Goal: Book appointment/travel/reservation

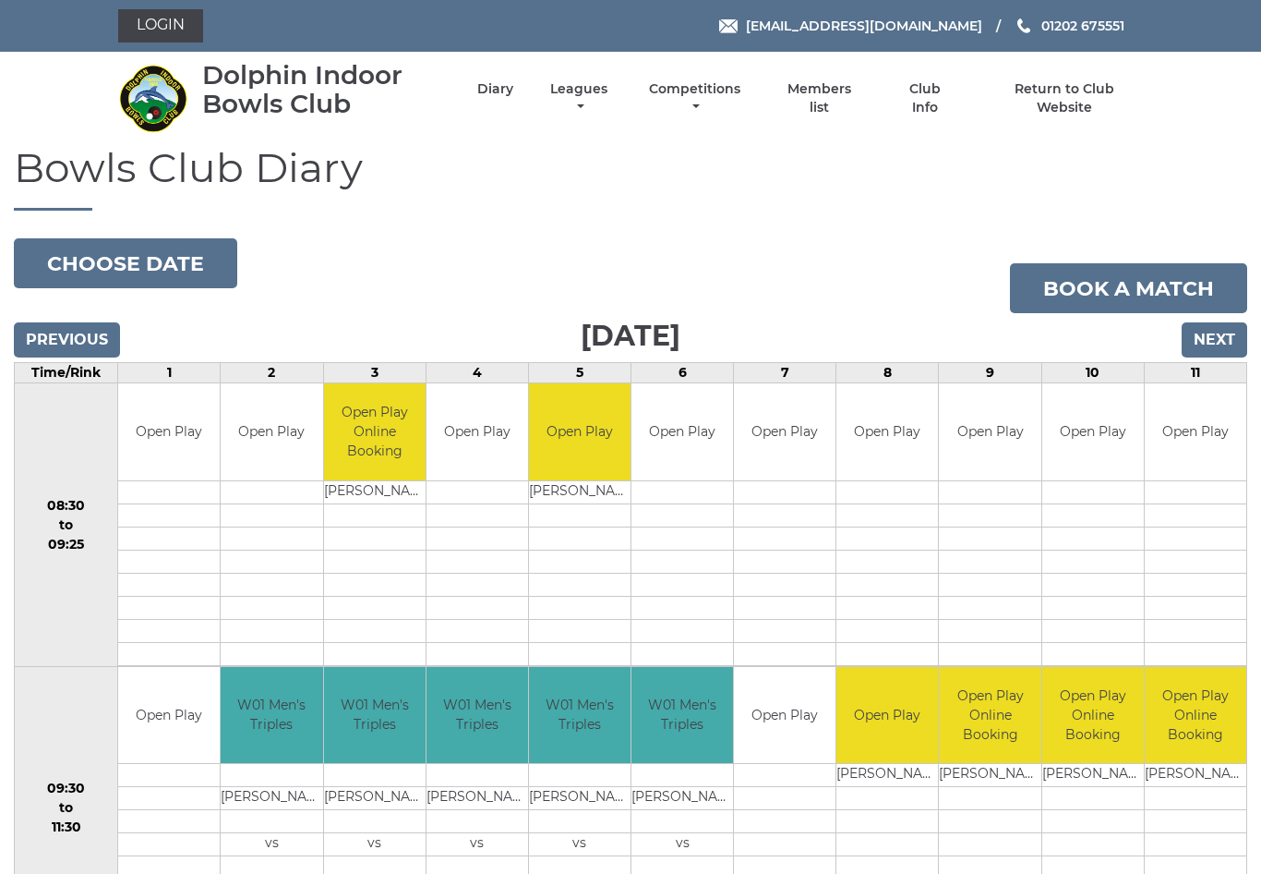
click at [1221, 331] on input "Next" at bounding box center [1215, 339] width 66 height 35
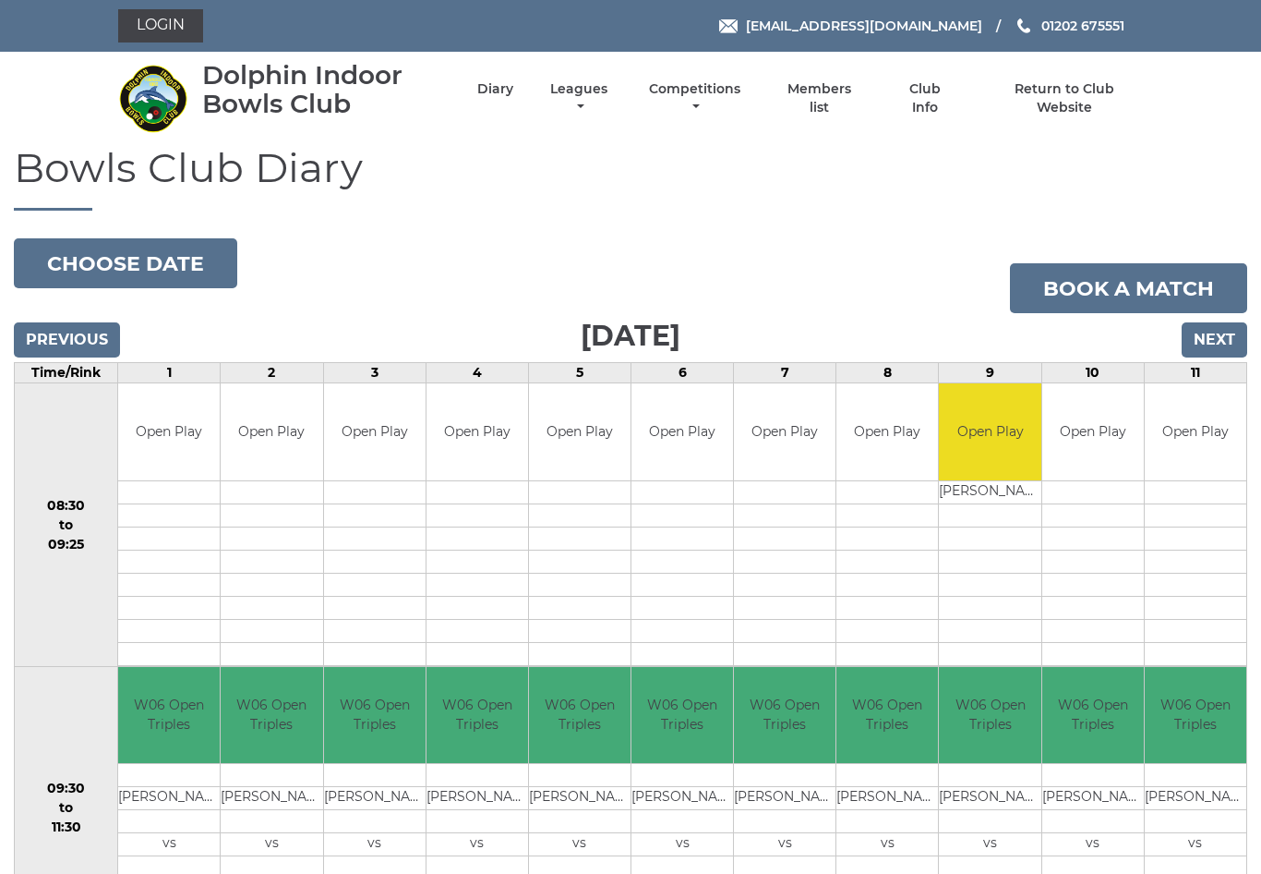
click at [1225, 332] on input "Next" at bounding box center [1215, 339] width 66 height 35
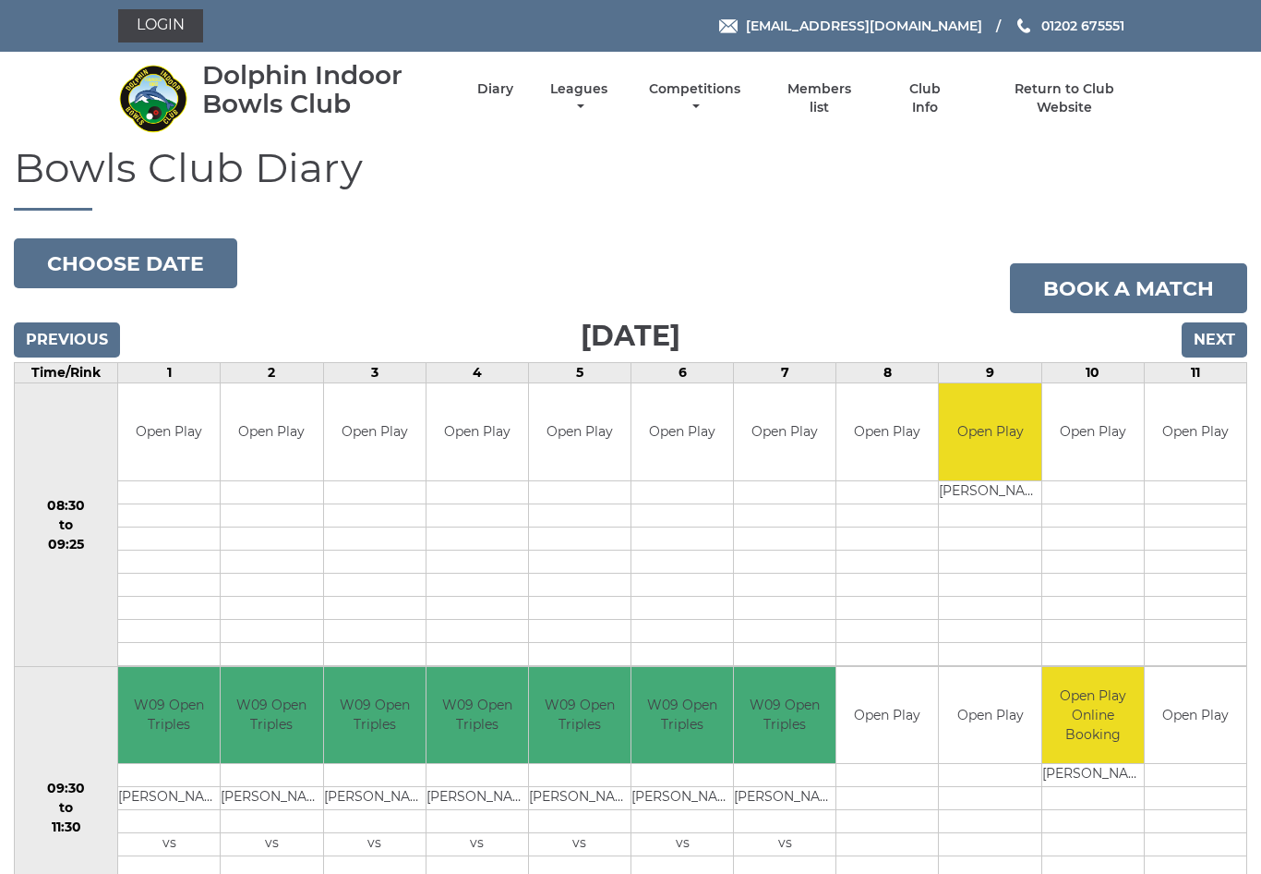
click at [1217, 335] on input "Next" at bounding box center [1215, 339] width 66 height 35
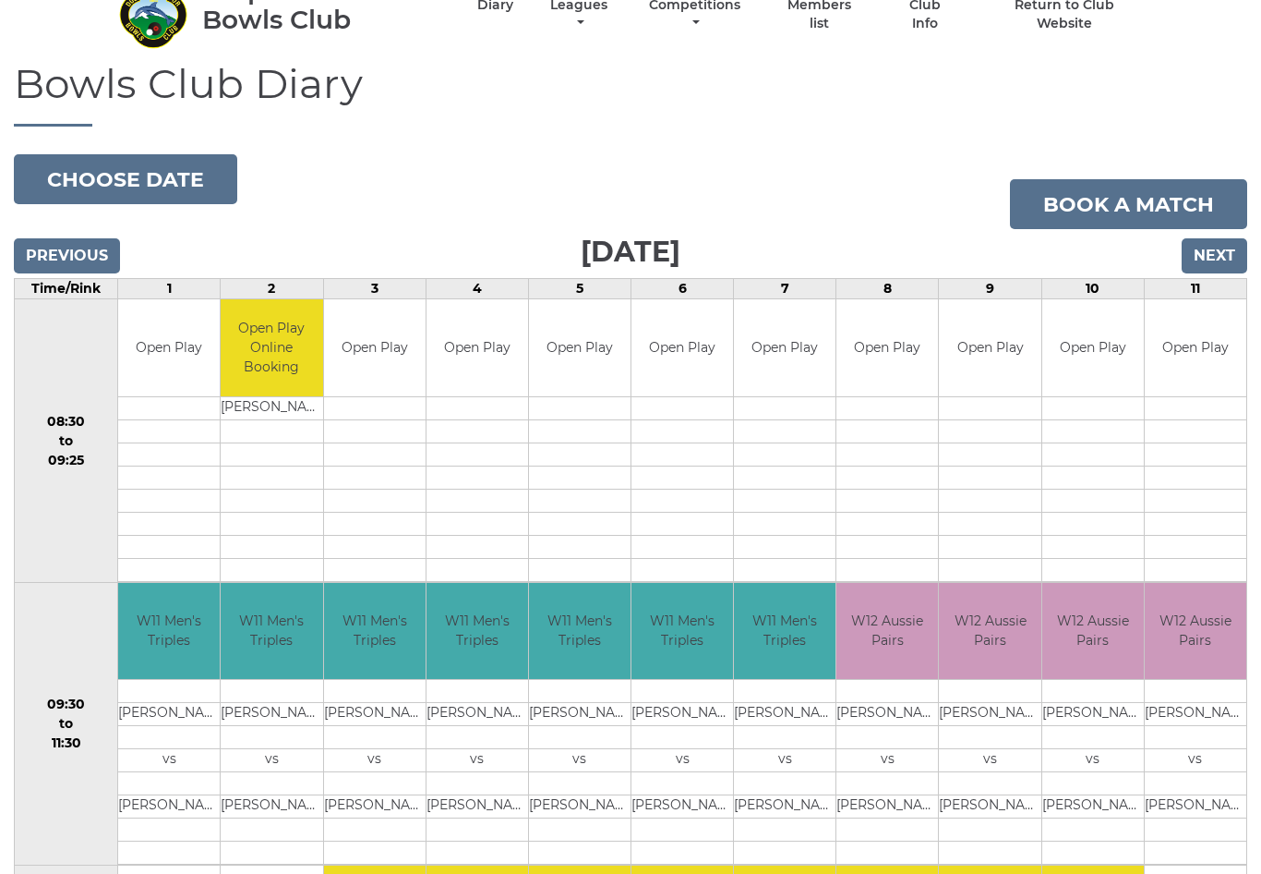
scroll to position [83, 0]
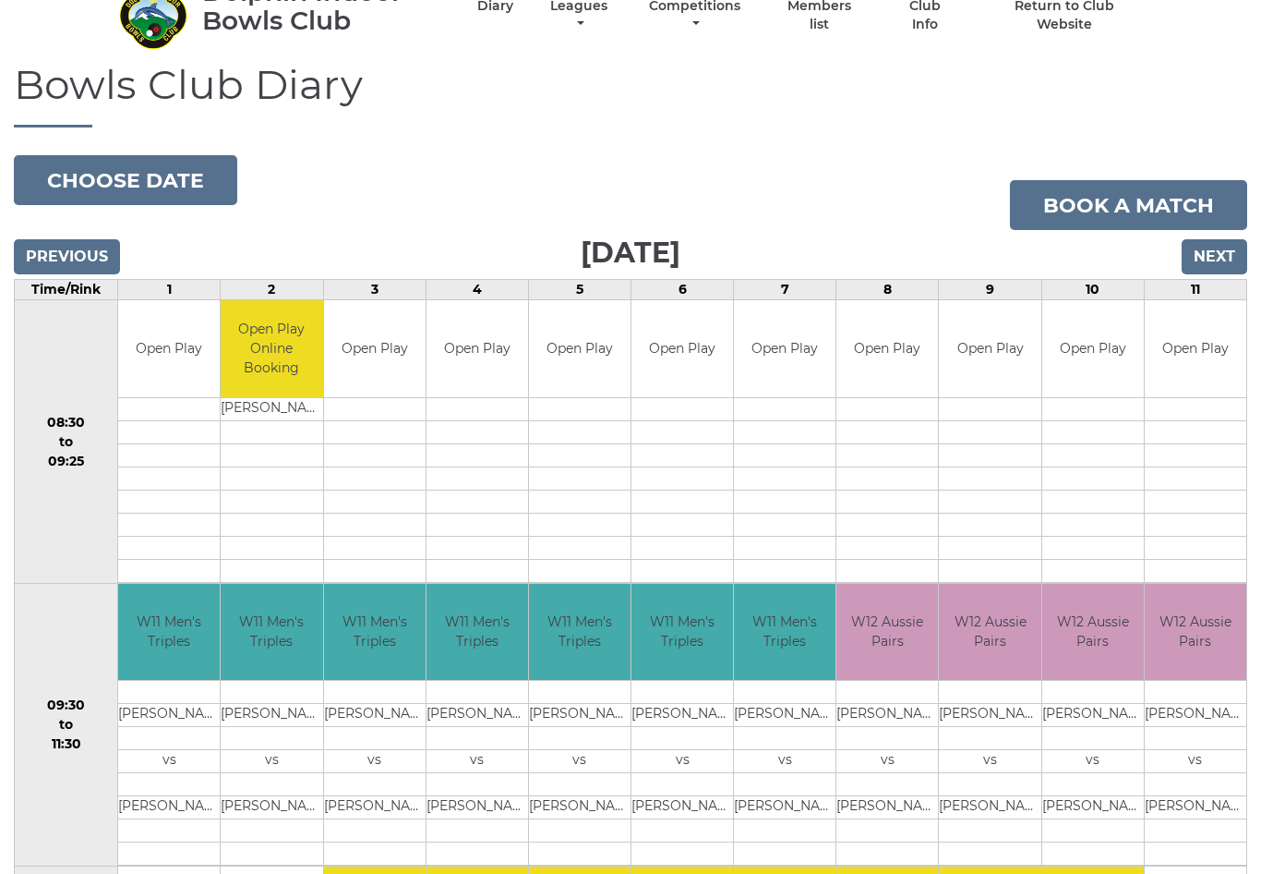
click at [1217, 258] on input "Next" at bounding box center [1215, 256] width 66 height 35
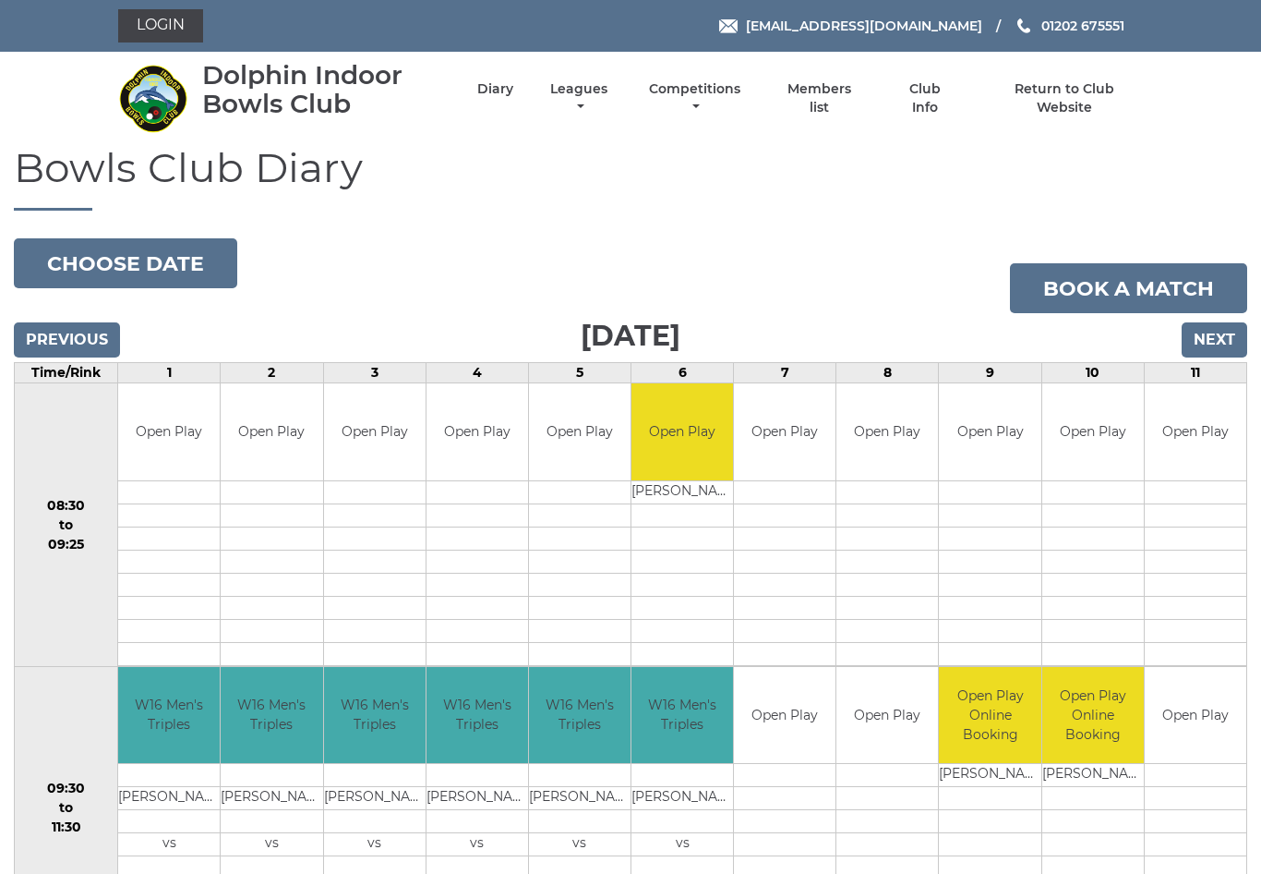
click at [1225, 331] on input "Next" at bounding box center [1215, 339] width 66 height 35
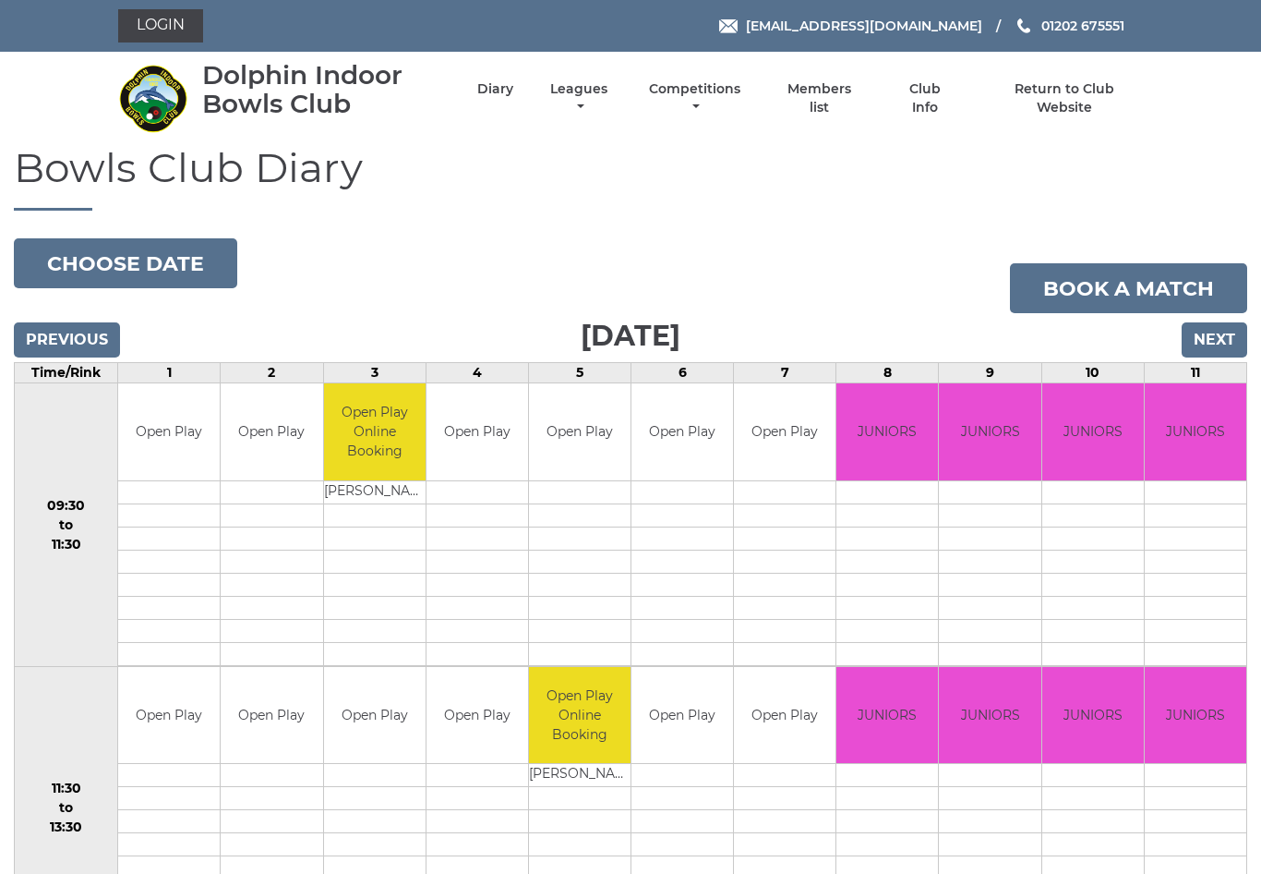
click at [1221, 342] on input "Next" at bounding box center [1215, 339] width 66 height 35
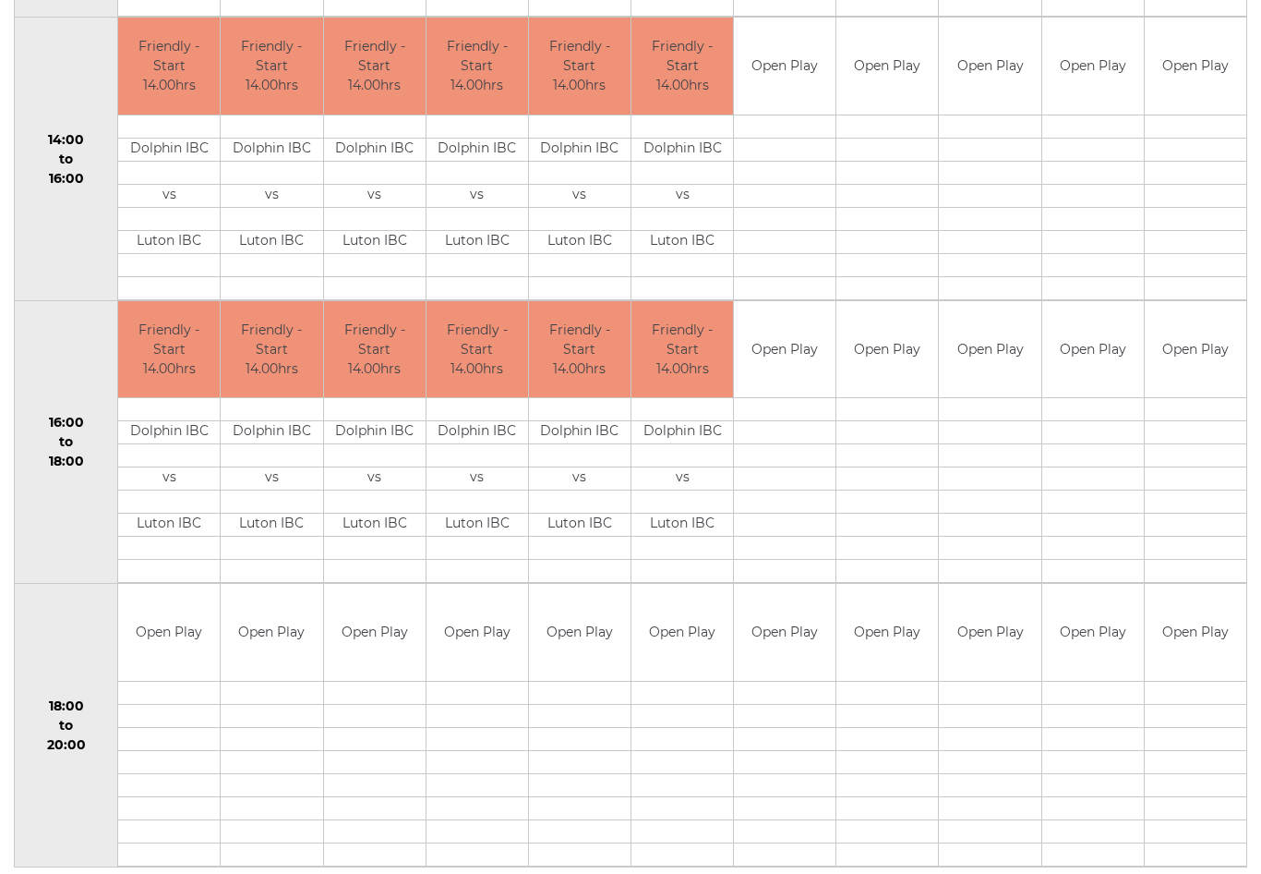
scroll to position [940, 0]
